Goal: Task Accomplishment & Management: Manage account settings

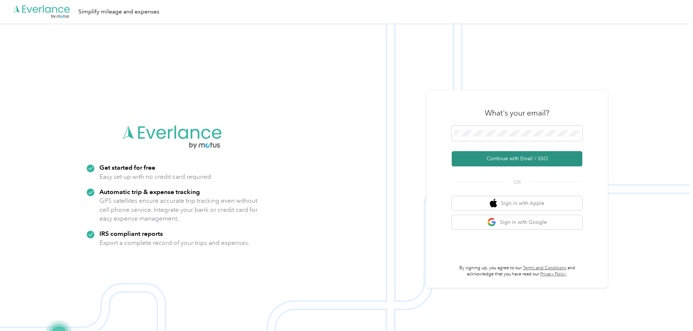
click at [512, 156] on button "Continue with Email / SSO" at bounding box center [517, 158] width 131 height 15
click at [512, 129] on span at bounding box center [517, 133] width 131 height 15
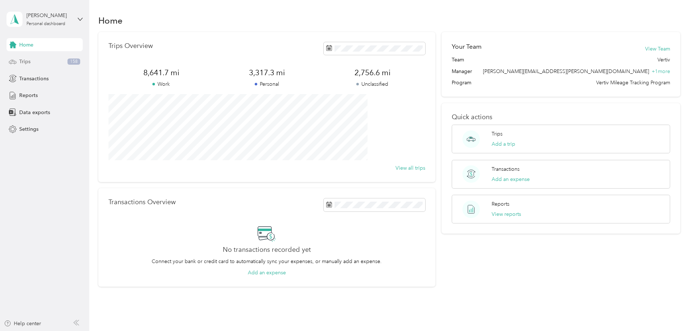
click at [29, 61] on span "Trips" at bounding box center [24, 62] width 11 height 8
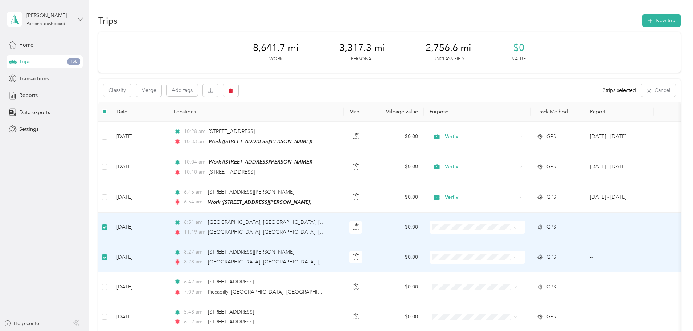
scroll to position [36, 0]
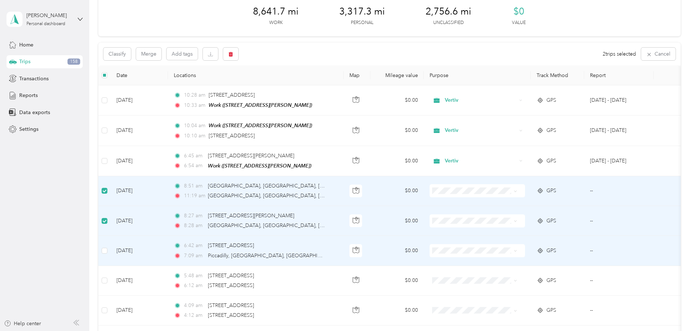
click at [111, 250] on td at bounding box center [104, 251] width 12 height 30
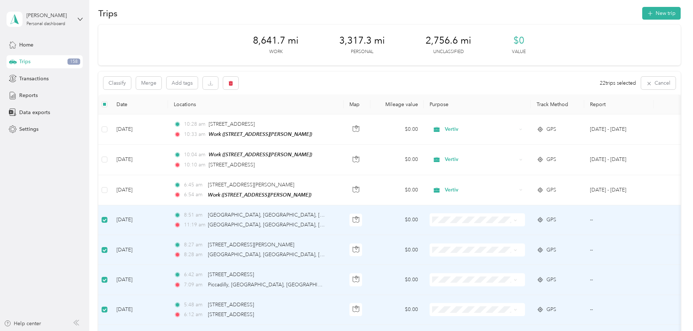
scroll to position [0, 0]
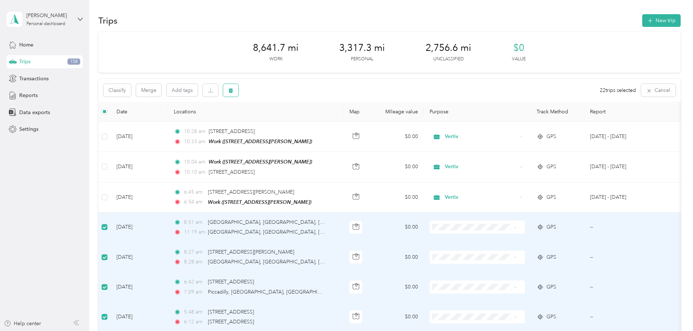
click at [233, 90] on icon "button" at bounding box center [230, 90] width 5 height 5
click at [335, 121] on button "Yes" at bounding box center [335, 121] width 14 height 12
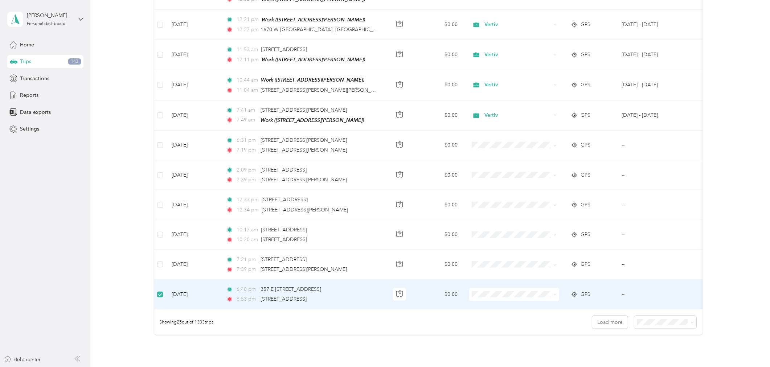
scroll to position [564, 0]
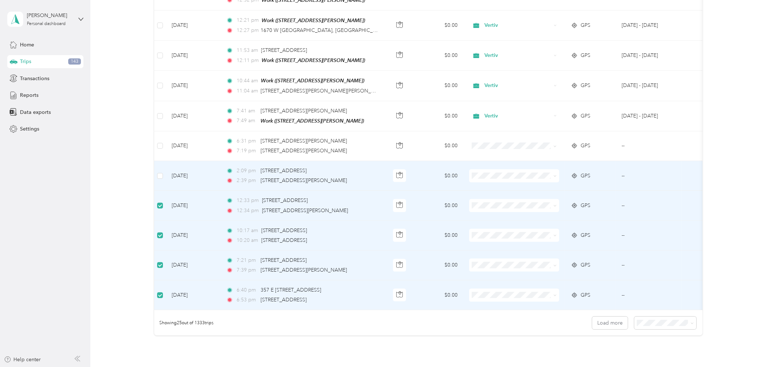
click at [160, 164] on td at bounding box center [160, 176] width 12 height 30
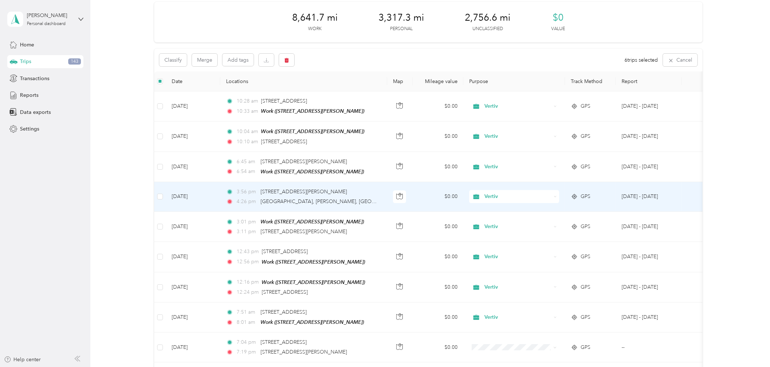
scroll to position [0, 0]
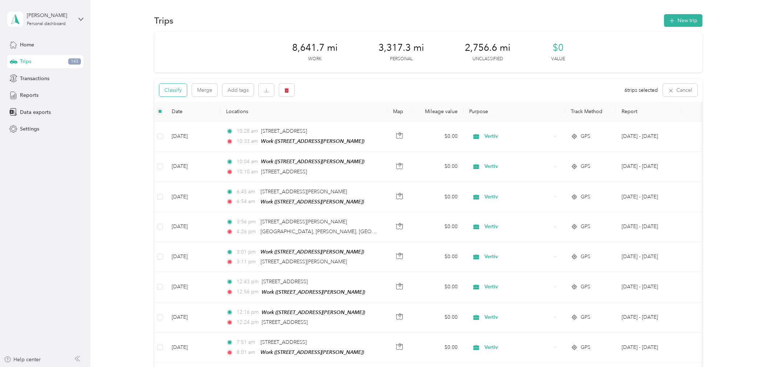
click at [173, 91] on button "Classify" at bounding box center [173, 90] width 28 height 13
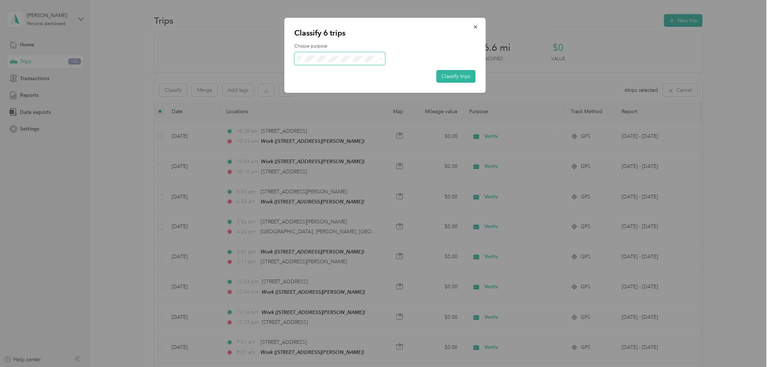
click at [382, 60] on icon at bounding box center [380, 58] width 3 height 3
click at [328, 82] on span "Personal" at bounding box center [346, 85] width 68 height 8
click at [465, 77] on button "Classify trips" at bounding box center [456, 76] width 39 height 13
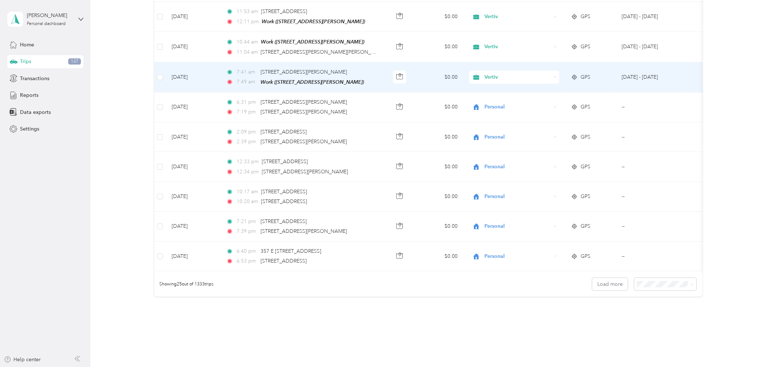
scroll to position [633, 0]
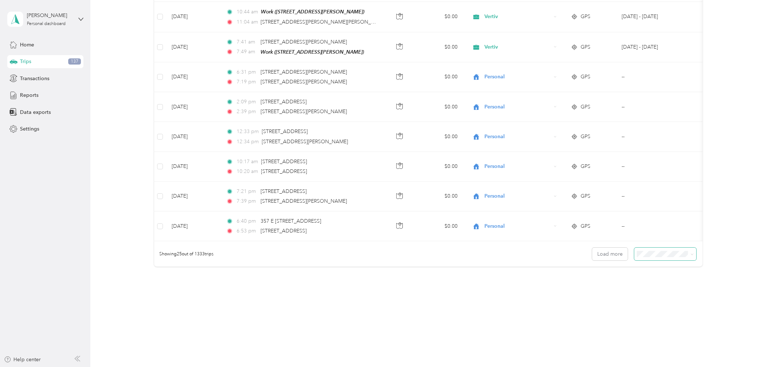
click at [691, 256] on icon at bounding box center [692, 254] width 3 height 3
click at [650, 293] on span "100 per load" at bounding box center [652, 293] width 30 height 6
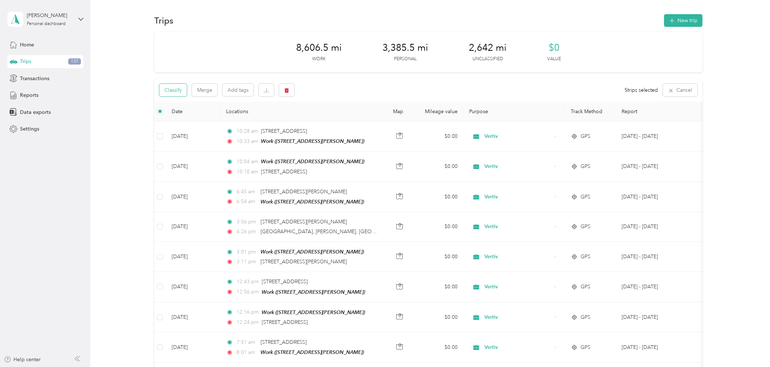
click at [173, 89] on button "Classify" at bounding box center [173, 90] width 28 height 13
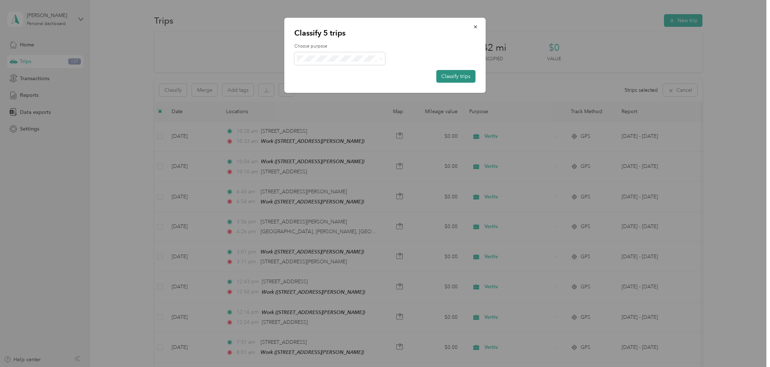
click at [458, 75] on button "Classify trips" at bounding box center [456, 76] width 39 height 13
